Goal: Task Accomplishment & Management: Use online tool/utility

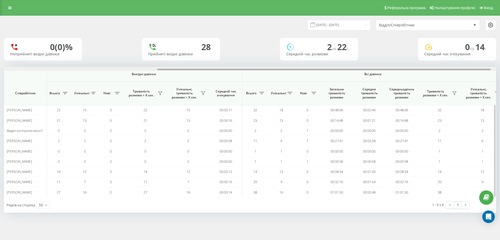
drag, startPoint x: 117, startPoint y: 69, endPoint x: 268, endPoint y: 70, distance: 151.9
click at [270, 68] on div at bounding box center [250, 69] width 493 height 4
click at [205, 91] on icon at bounding box center [203, 93] width 4 height 4
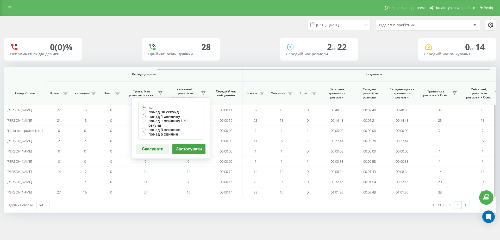
drag, startPoint x: 164, startPoint y: 115, endPoint x: 174, endPoint y: 124, distance: 13.8
click at [164, 115] on label "понад 1 хвилину" at bounding box center [171, 116] width 58 height 4
radio input "true"
click at [188, 144] on button "Застосувати" at bounding box center [189, 149] width 33 height 10
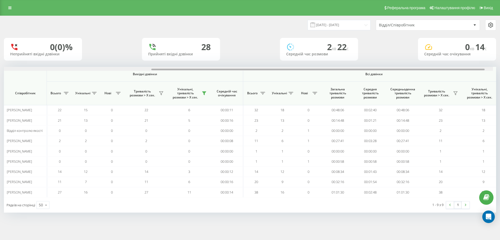
scroll to position [0, 228]
drag, startPoint x: 180, startPoint y: 69, endPoint x: 334, endPoint y: 64, distance: 154.1
click at [334, 64] on div "[DATE] - [DATE] Відділ/Співробітник 0 (0)% Неприйняті вхідні дзвінки 28 Прийнят…" at bounding box center [250, 114] width 493 height 196
drag, startPoint x: 183, startPoint y: 69, endPoint x: 339, endPoint y: 69, distance: 155.3
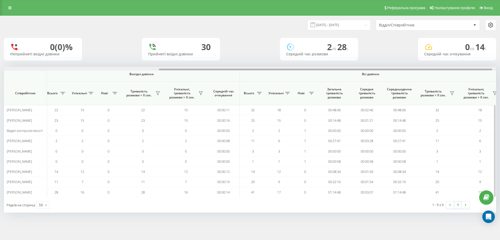
click at [339, 69] on div at bounding box center [326, 70] width 334 height 2
click at [202, 93] on icon at bounding box center [201, 93] width 4 height 4
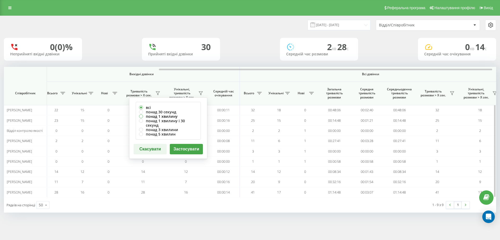
drag, startPoint x: 167, startPoint y: 114, endPoint x: 173, endPoint y: 129, distance: 16.5
click at [167, 114] on label "понад 1 хвилину" at bounding box center [168, 116] width 58 height 4
radio input "true"
click at [193, 146] on button "Застосувати" at bounding box center [186, 149] width 33 height 10
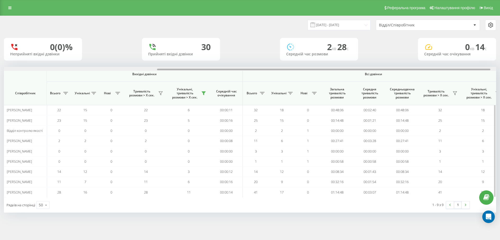
drag, startPoint x: 166, startPoint y: 70, endPoint x: 318, endPoint y: 69, distance: 152.2
click at [320, 69] on div at bounding box center [324, 70] width 334 height 2
